Goal: Check status: Check status

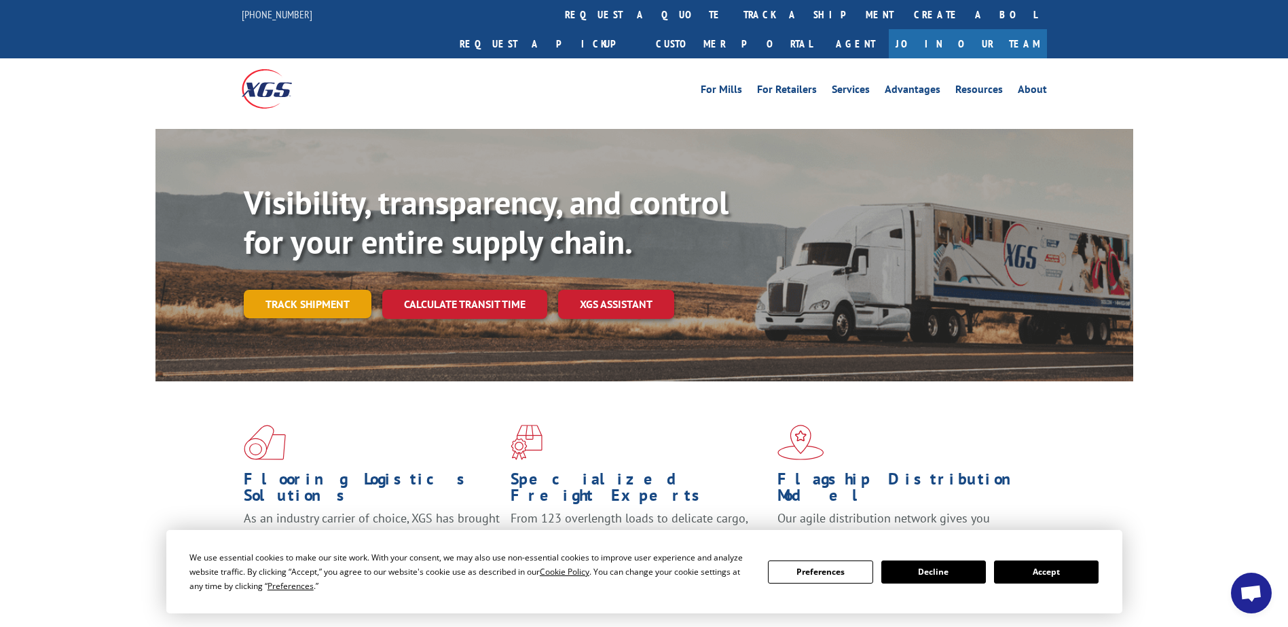
click at [327, 290] on link "Track shipment" at bounding box center [308, 304] width 128 height 29
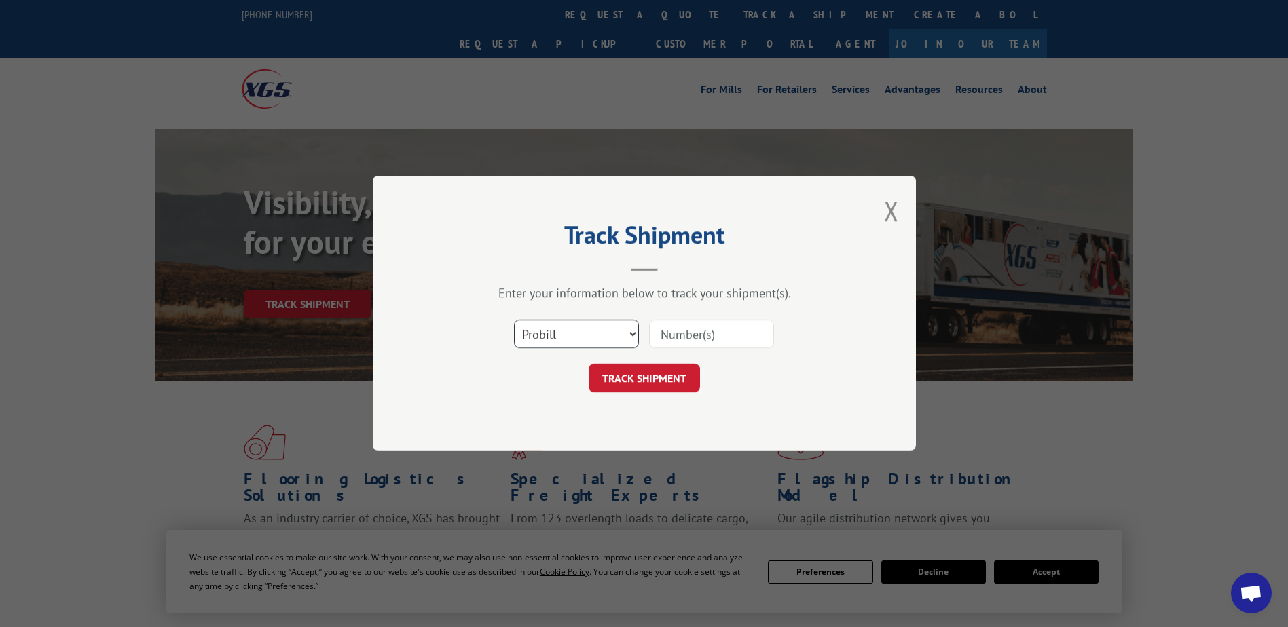
click at [634, 329] on select "Select category... Probill BOL PO" at bounding box center [576, 334] width 125 height 29
select select "bol"
click at [514, 320] on select "Select category... Probill BOL PO" at bounding box center [576, 334] width 125 height 29
click at [703, 333] on input at bounding box center [711, 334] width 125 height 29
type input "6007656"
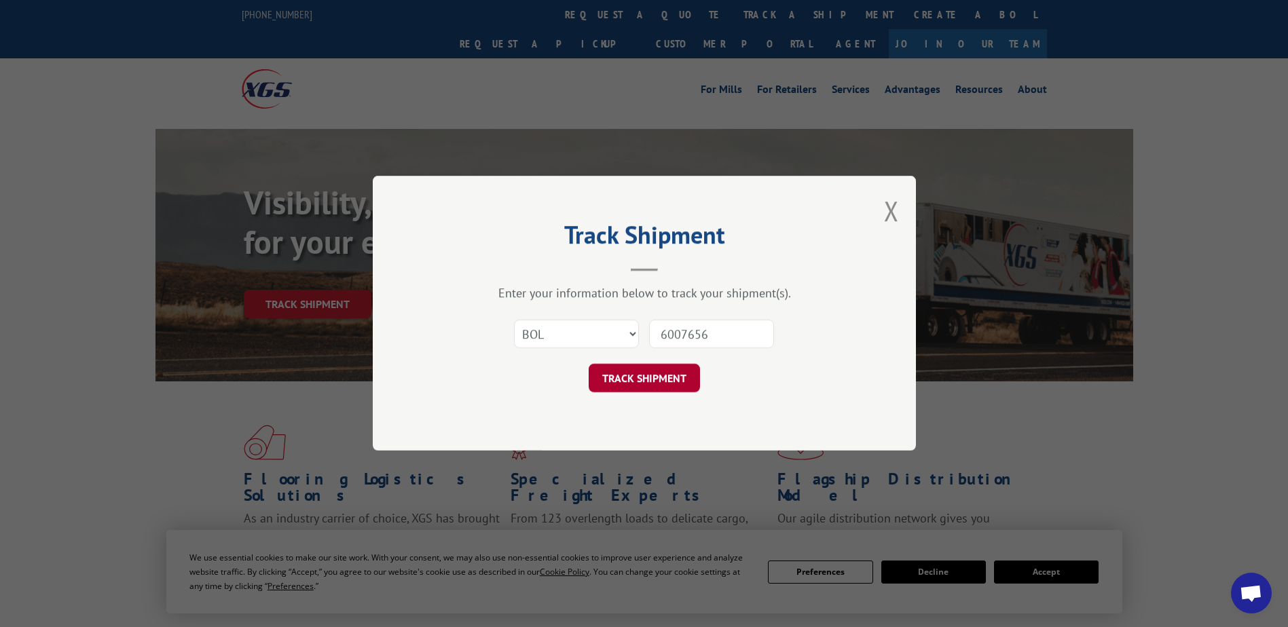
click at [635, 373] on button "TRACK SHIPMENT" at bounding box center [643, 378] width 111 height 29
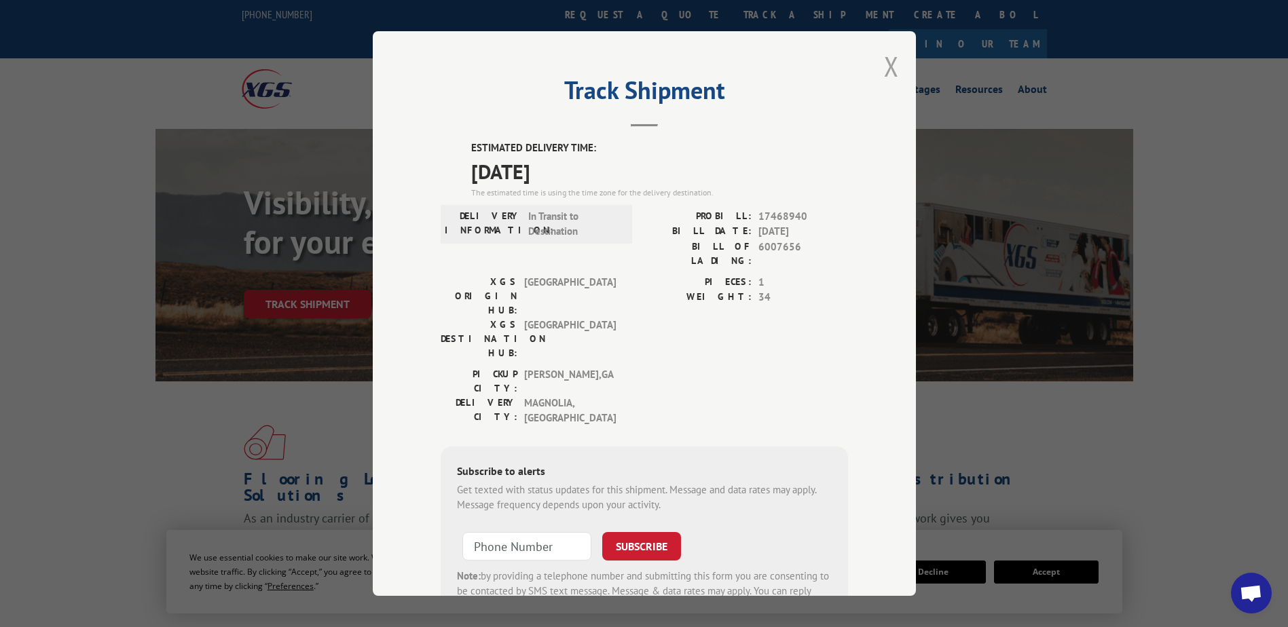
click at [884, 67] on button "Close modal" at bounding box center [891, 66] width 15 height 36
